Goal: Information Seeking & Learning: Check status

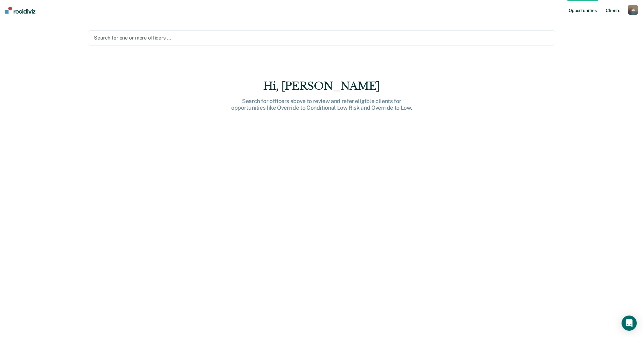
click at [617, 11] on link "Client s" at bounding box center [612, 10] width 17 height 20
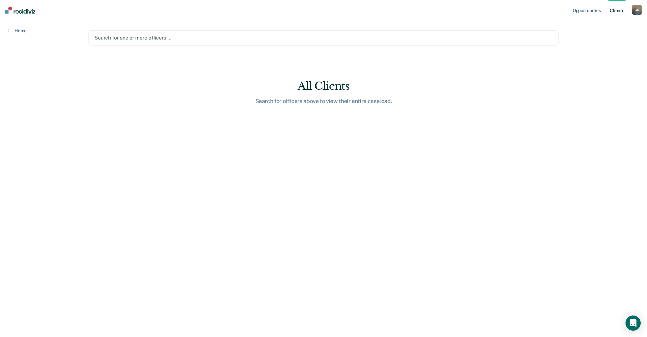
click at [142, 37] on div at bounding box center [324, 37] width 458 height 7
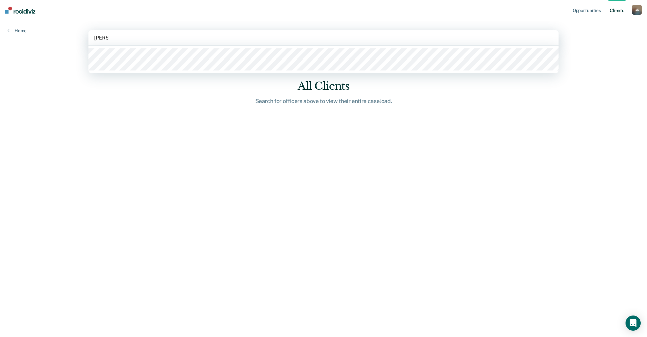
type input "[PERSON_NAME]"
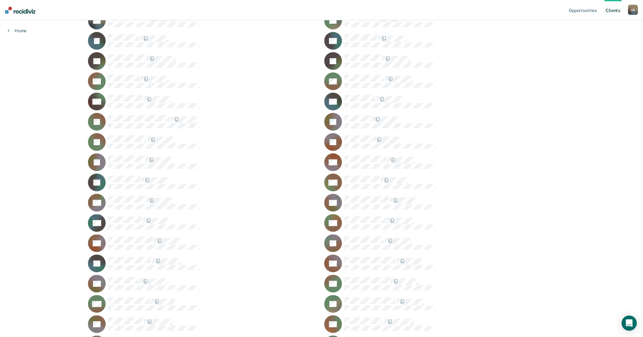
scroll to position [24, 0]
